Goal: Information Seeking & Learning: Check status

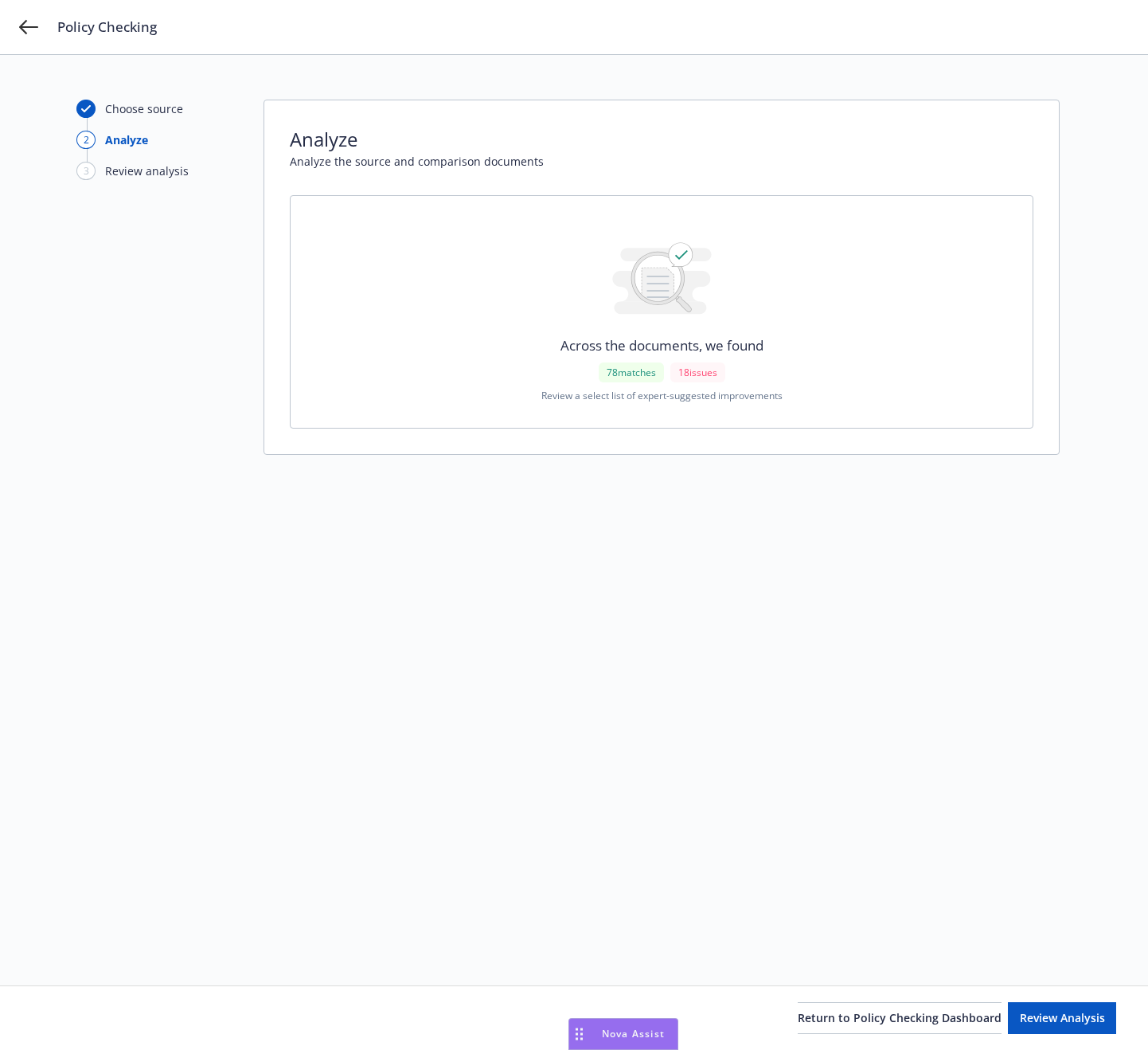
click at [973, 695] on div "Choose source 2 Analyze 3 Review analysis Analyze Analyze the source and compar…" at bounding box center [574, 520] width 995 height 842
click at [1023, 1025] on span "Review Analysis" at bounding box center [1063, 1018] width 86 height 16
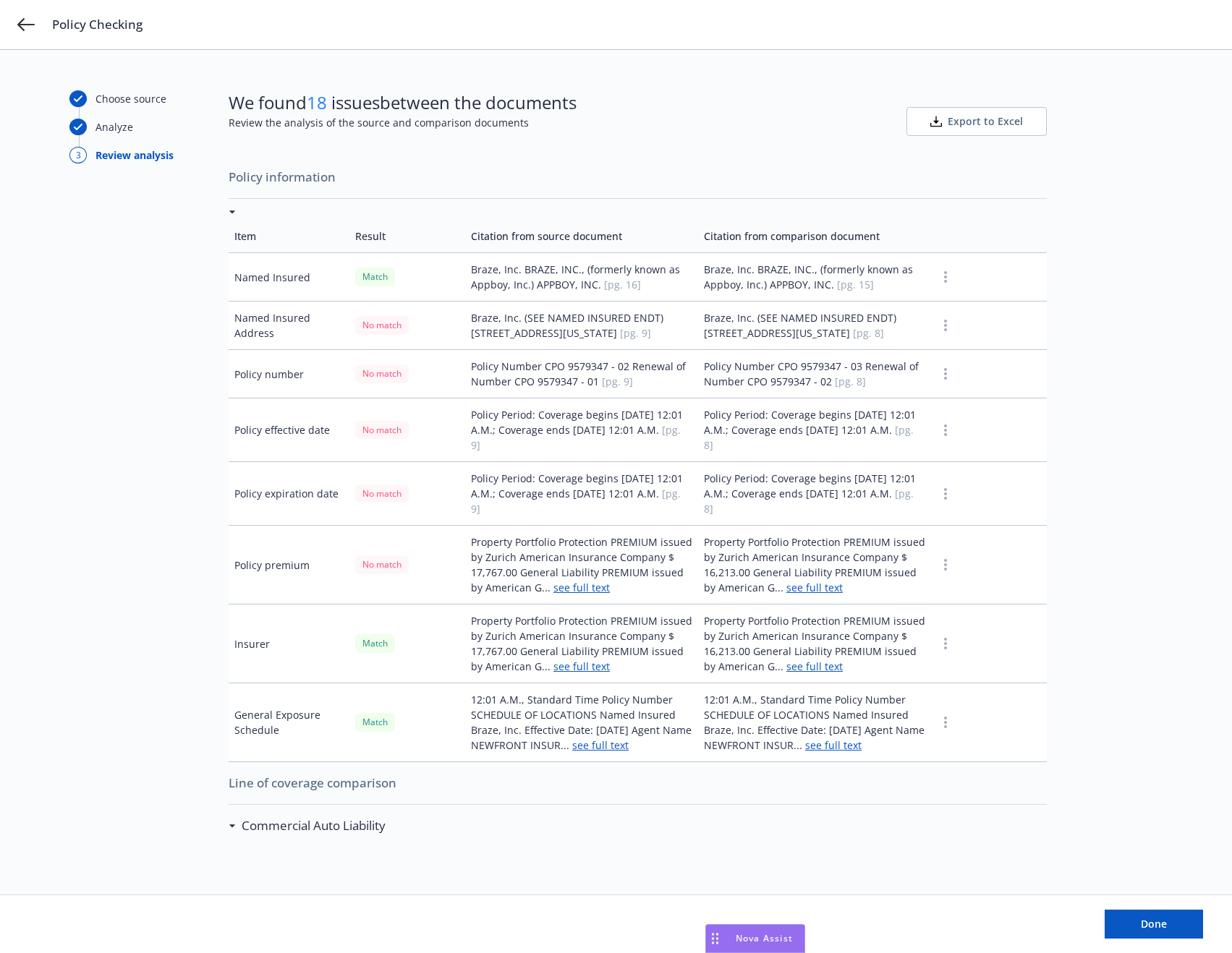
click at [1043, 507] on div "Choose source Analyze 3 Review analysis We found 18 issues between the document…" at bounding box center [616, 472] width 1093 height 764
click at [279, 176] on span "Policy information" at bounding box center [637, 177] width 818 height 30
click at [662, 442] on td "Policy Period: Coverage begins [DATE] 12:01 A.M.; Coverage ends [DATE] 12:01 A.…" at bounding box center [581, 431] width 233 height 64
